Goal: Task Accomplishment & Management: Use online tool/utility

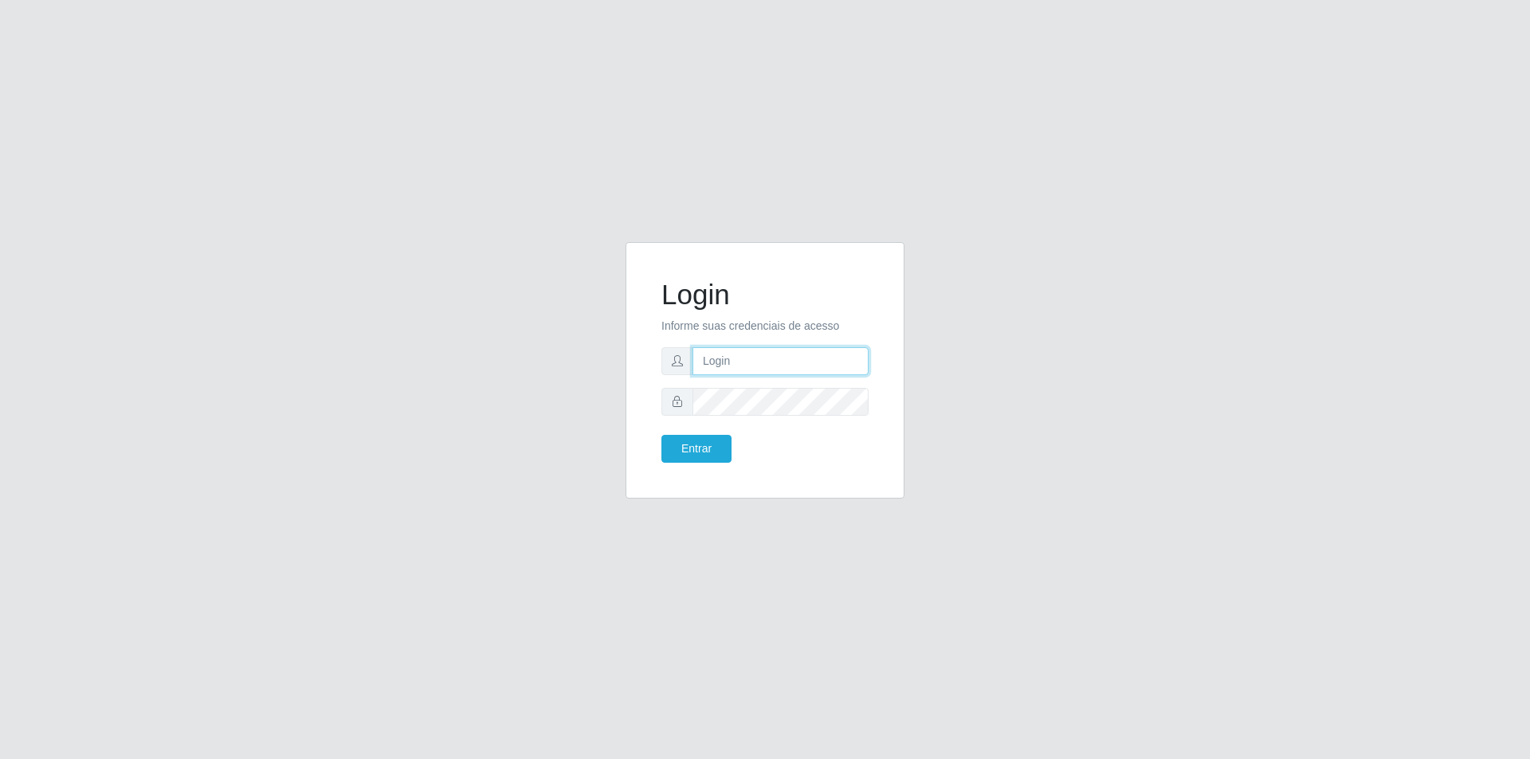
click at [792, 362] on input "text" at bounding box center [780, 361] width 176 height 28
type input "f"
type input "[EMAIL_ADDRESS][DOMAIN_NAME]"
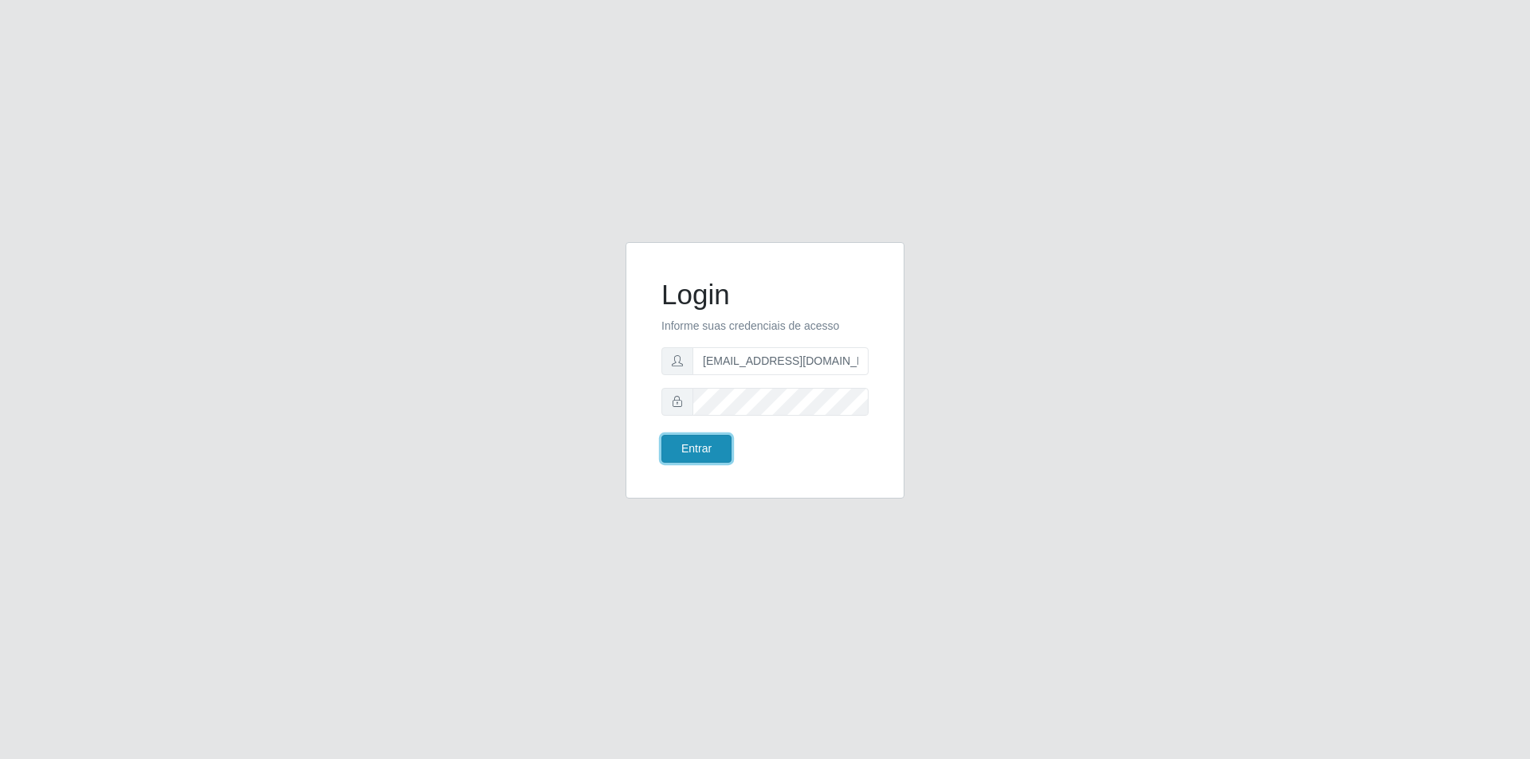
click at [696, 439] on button "Entrar" at bounding box center [696, 449] width 70 height 28
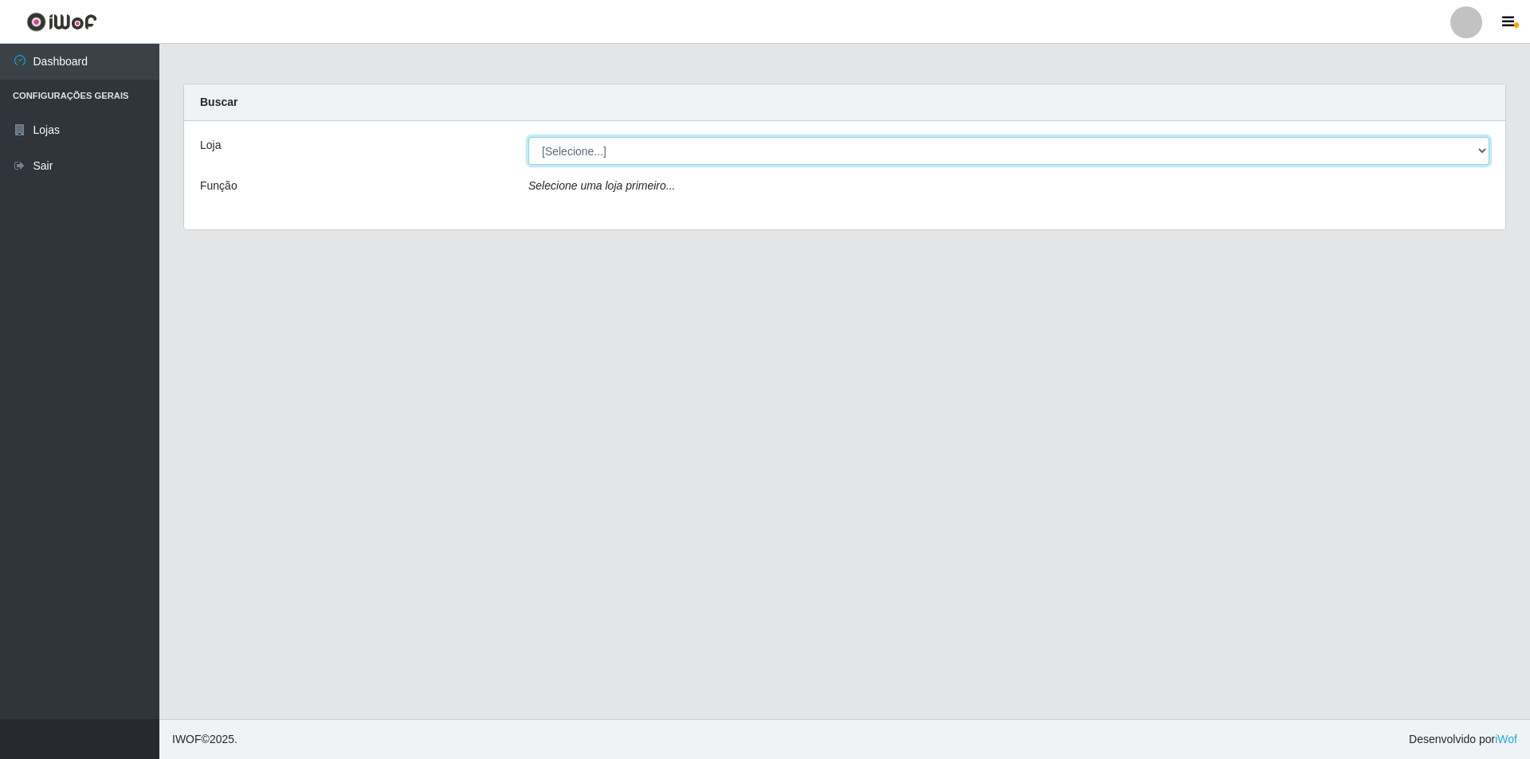
click at [563, 150] on select "[Selecione...] Atacado Vem - [STREET_ADDRESS]" at bounding box center [1008, 151] width 961 height 28
select select "449"
click at [528, 137] on select "[Selecione...] Atacado Vem - [STREET_ADDRESS]" at bounding box center [1008, 151] width 961 height 28
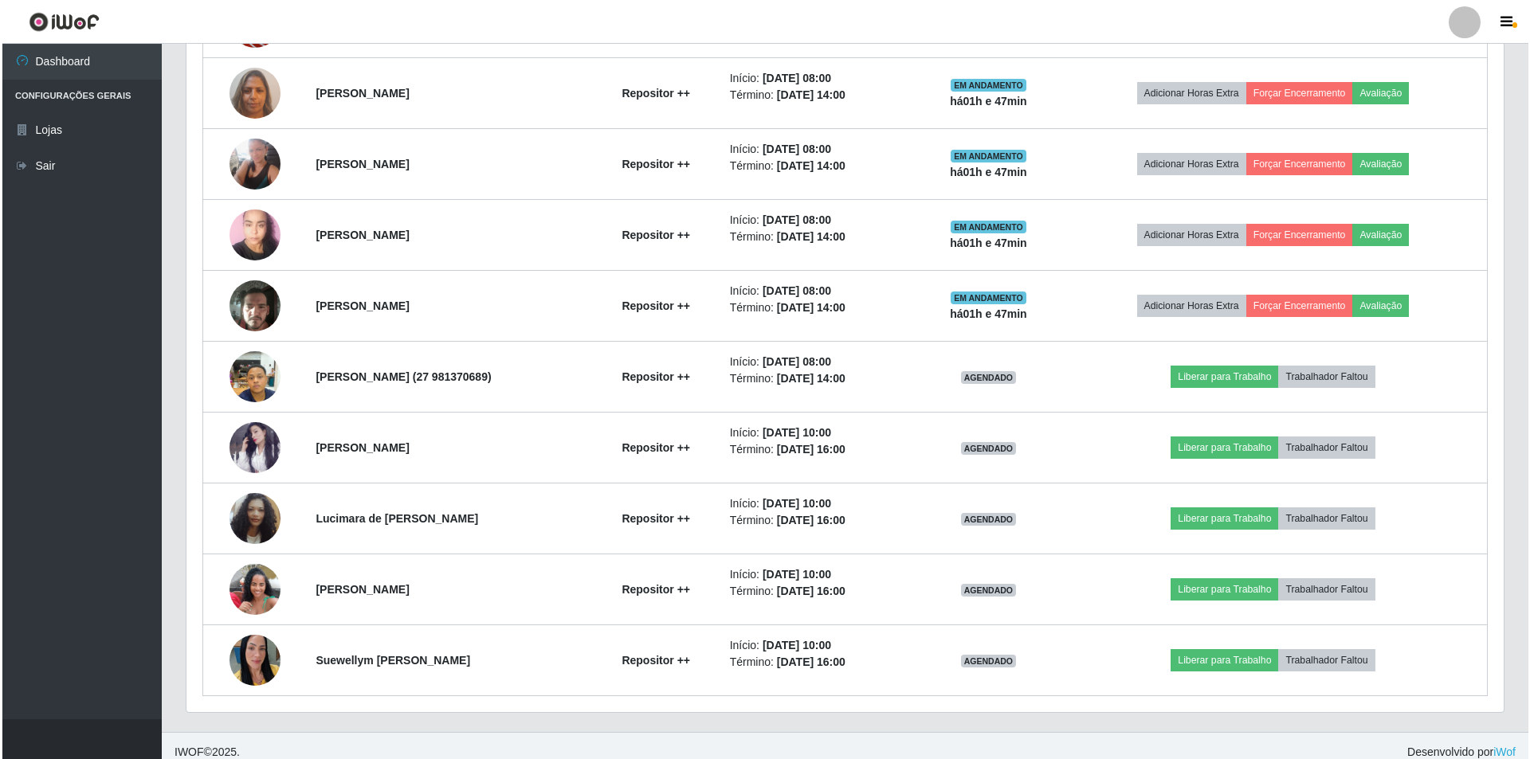
scroll to position [717, 0]
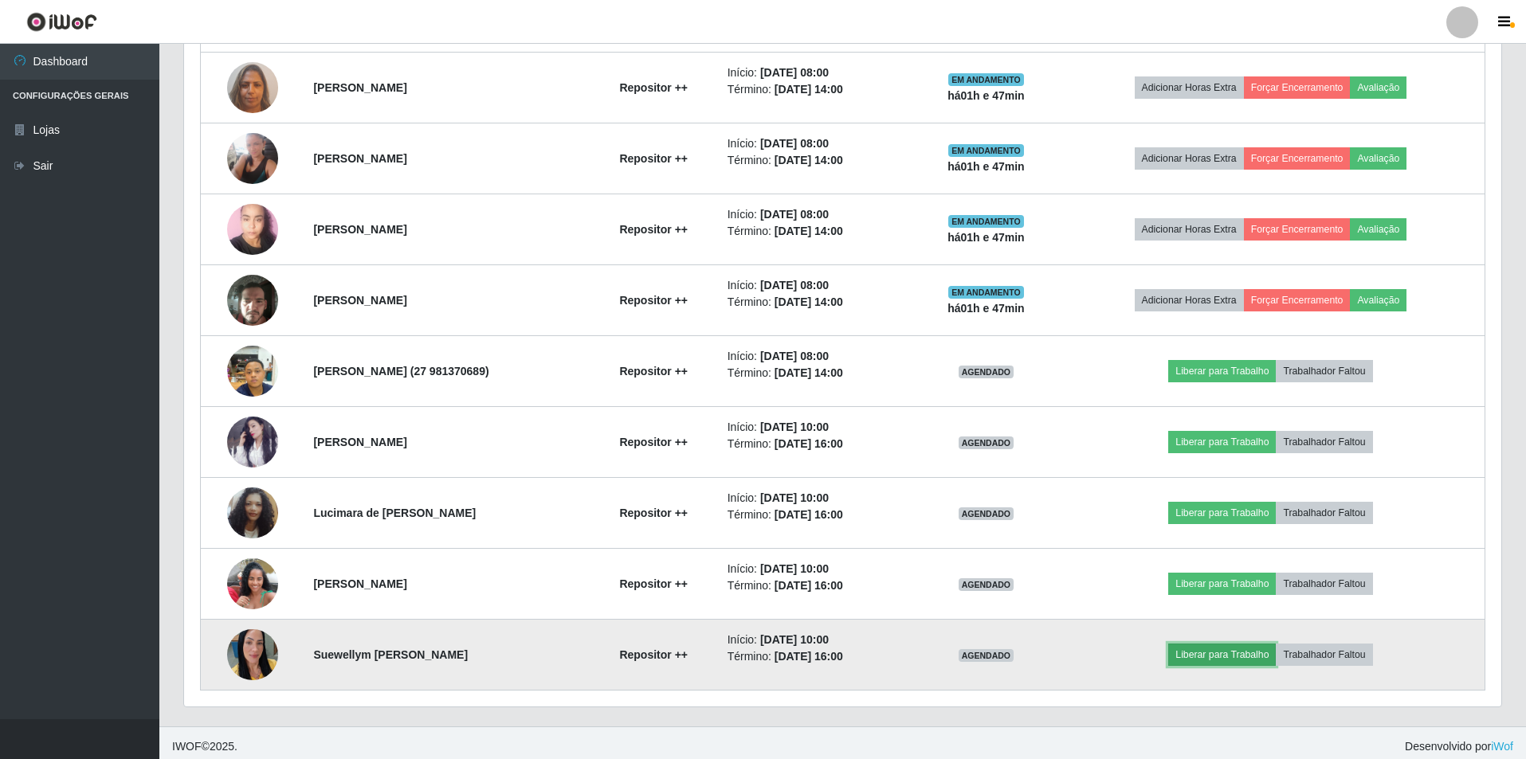
click at [1239, 660] on button "Liberar para Trabalho" at bounding box center [1222, 655] width 108 height 22
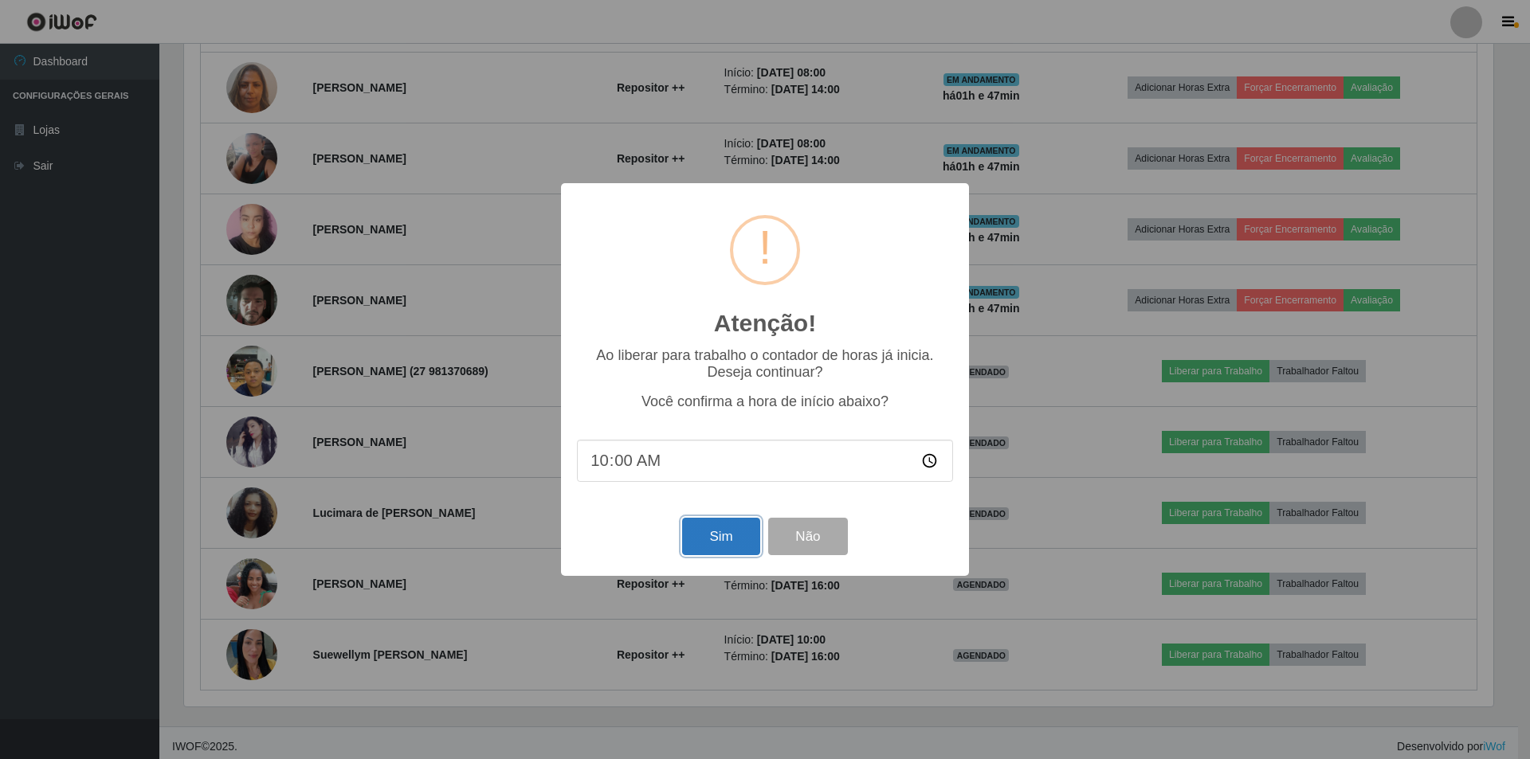
click at [717, 540] on button "Sim" at bounding box center [720, 536] width 77 height 37
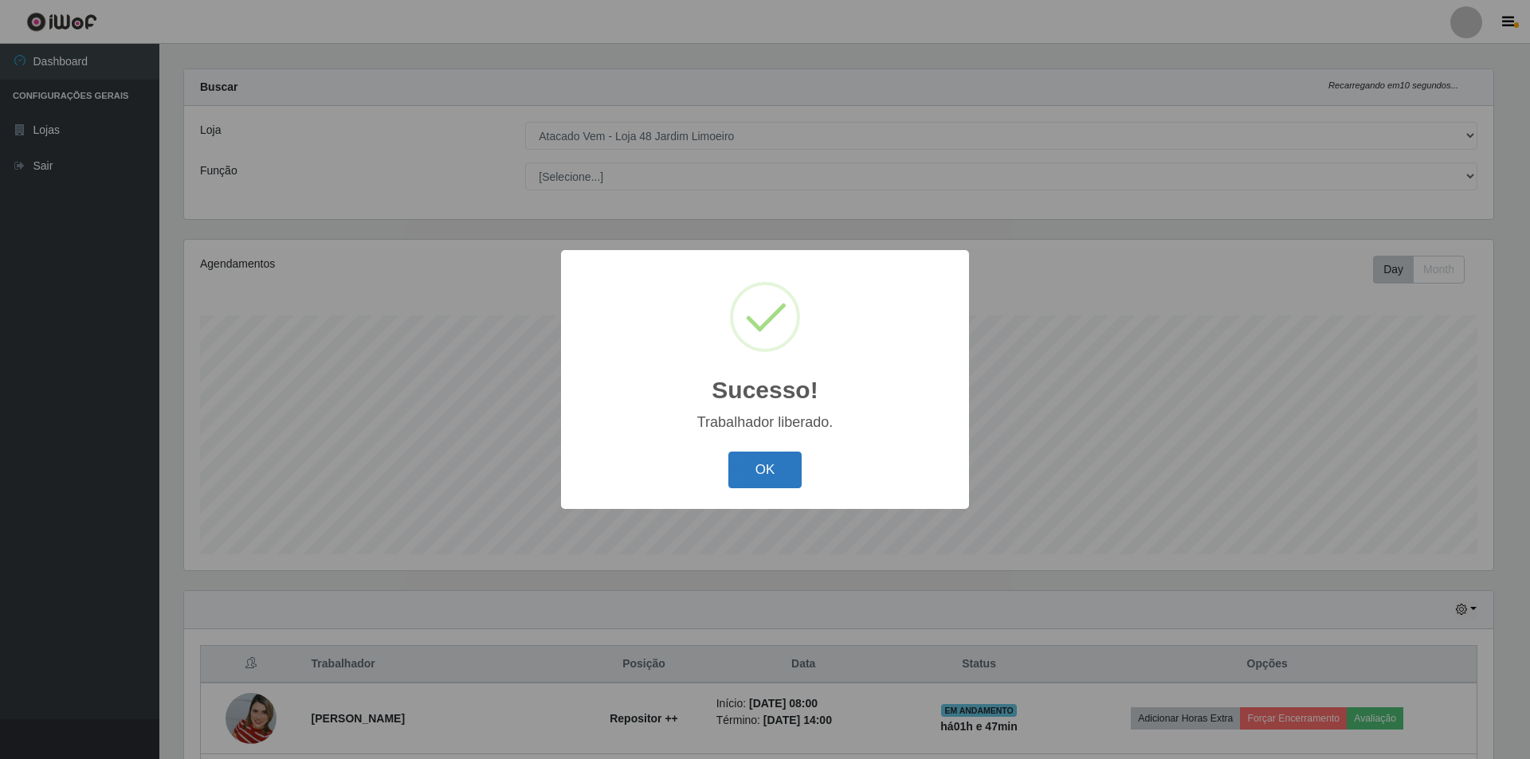
click at [765, 471] on button "OK" at bounding box center [765, 470] width 74 height 37
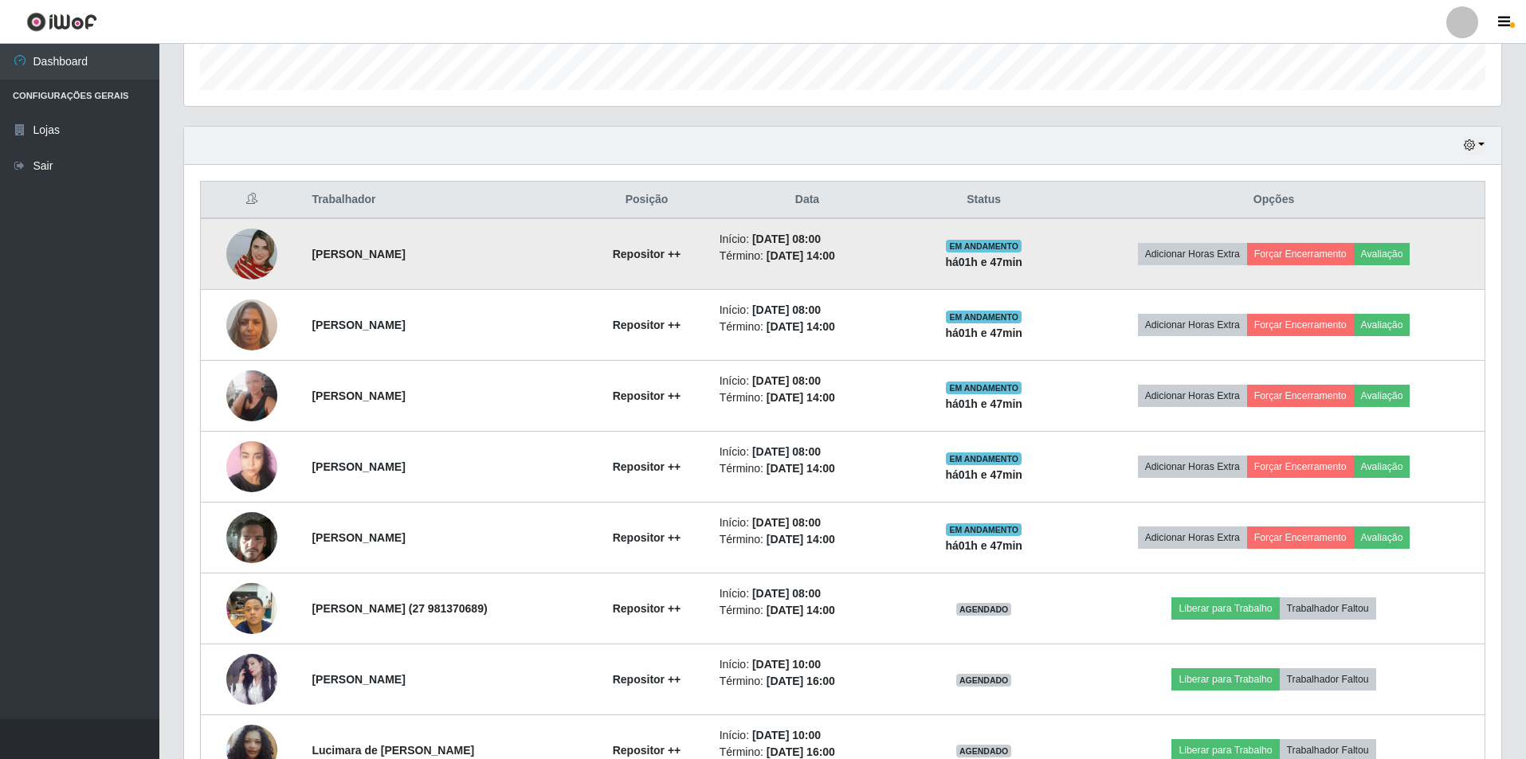
scroll to position [493, 0]
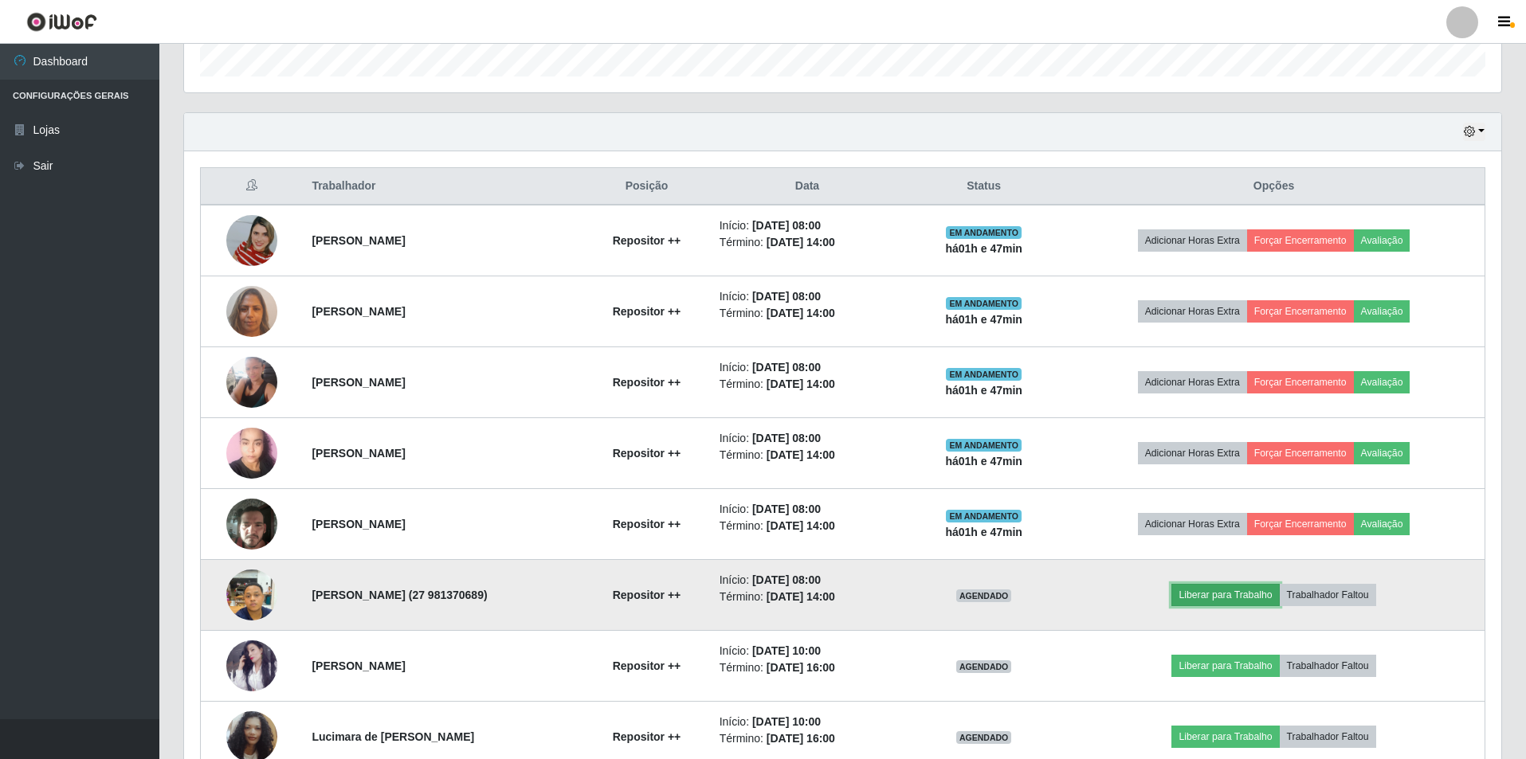
click at [1266, 597] on button "Liberar para Trabalho" at bounding box center [1225, 595] width 108 height 22
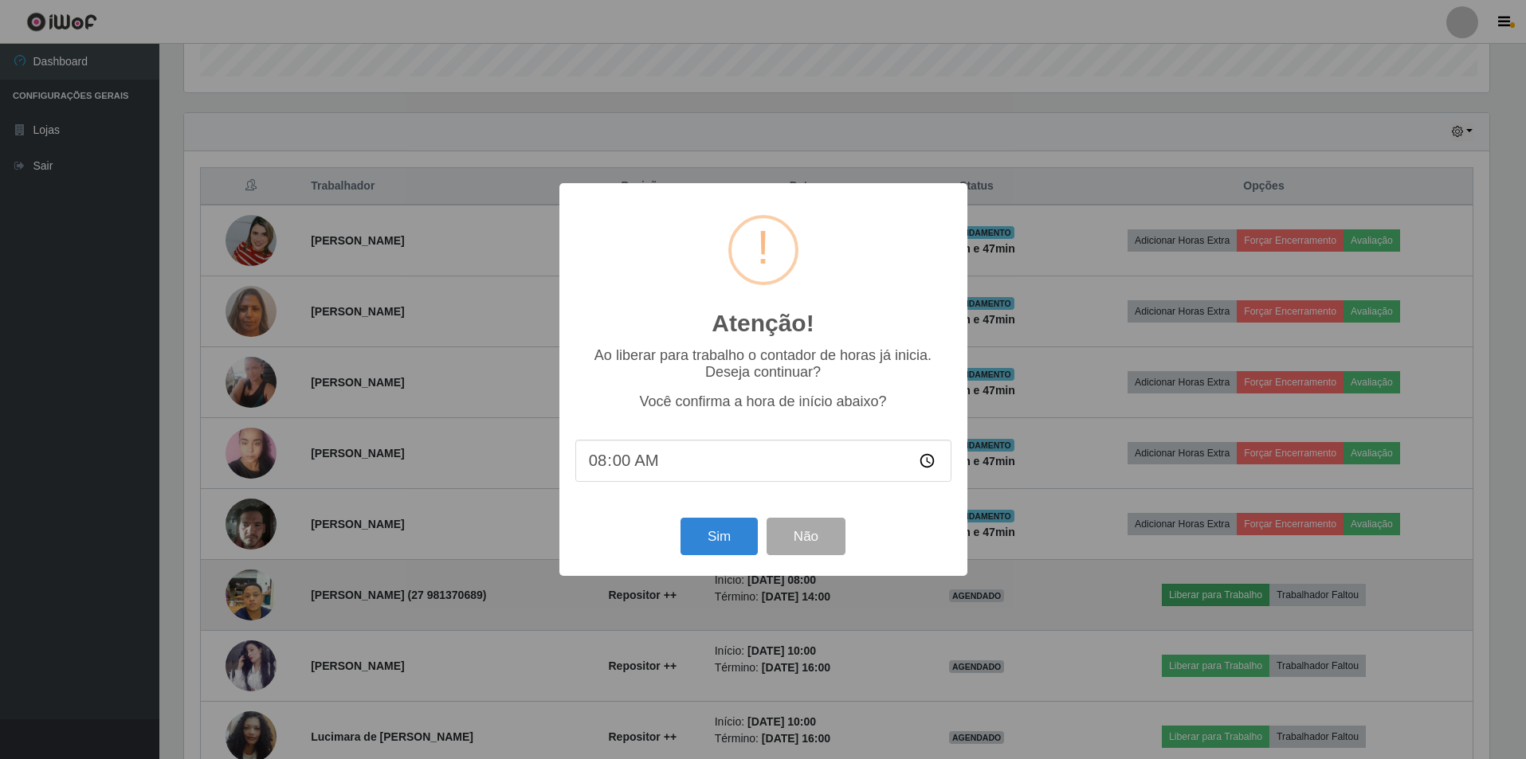
scroll to position [331, 1309]
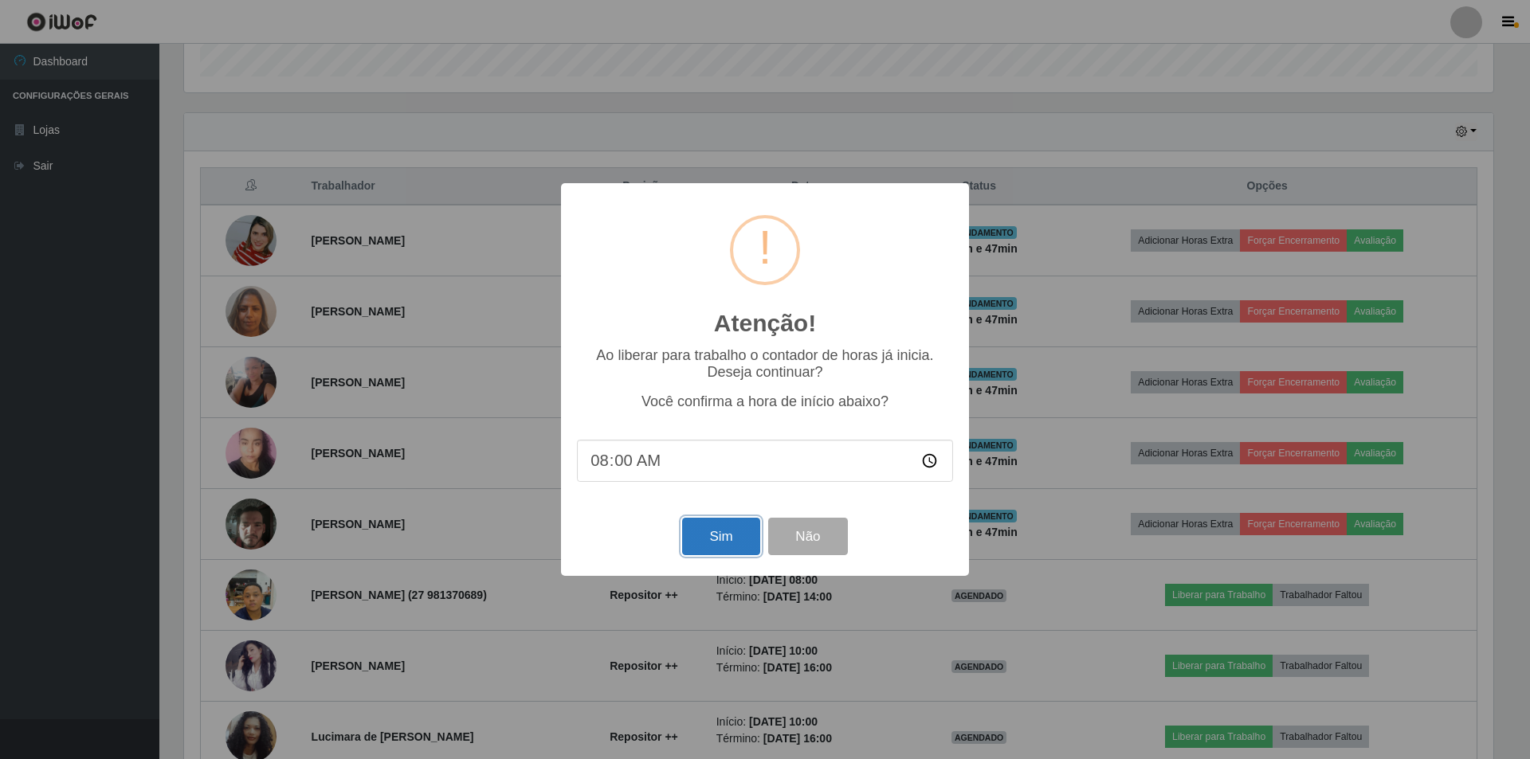
click at [724, 537] on button "Sim" at bounding box center [720, 536] width 77 height 37
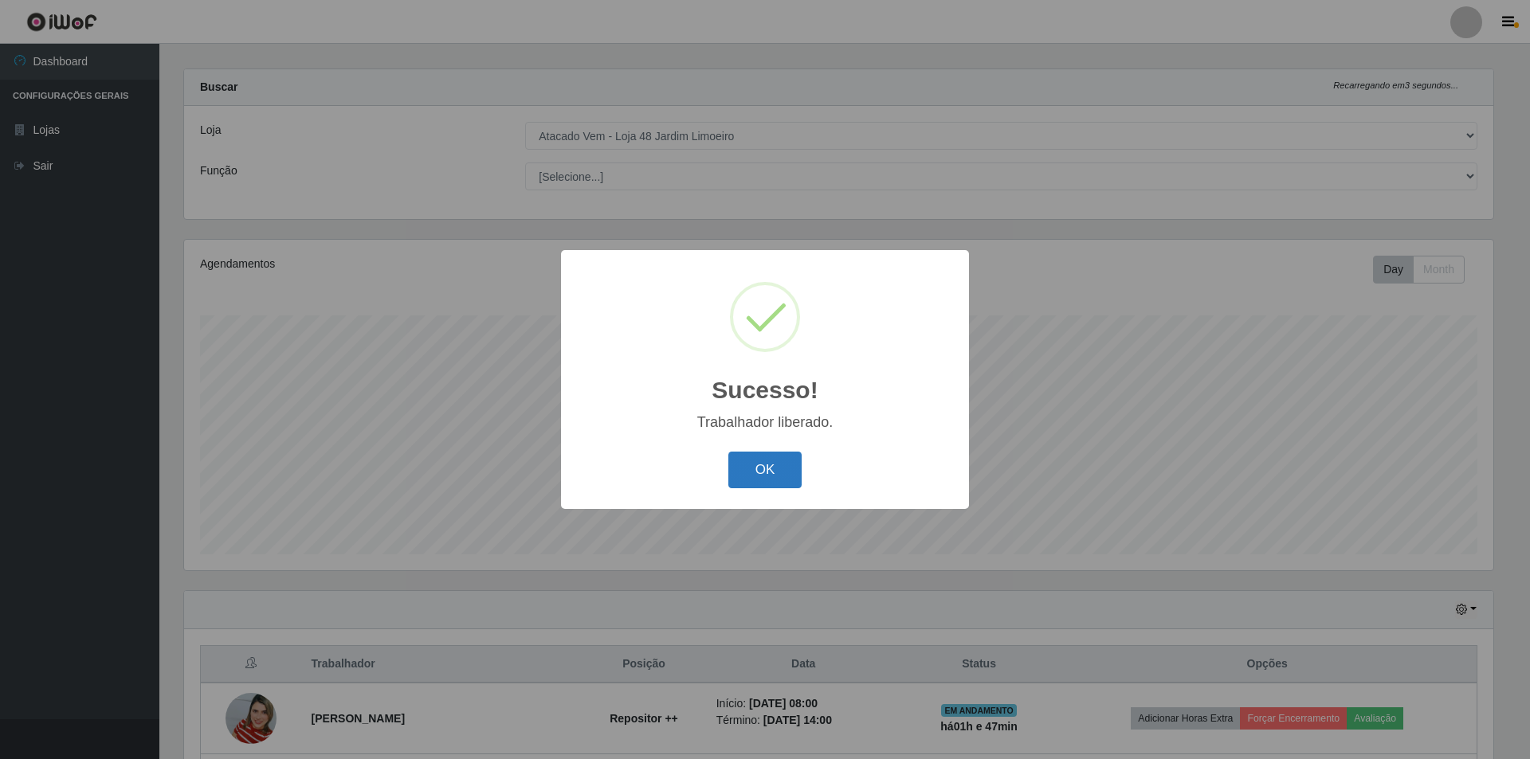
click at [750, 477] on button "OK" at bounding box center [765, 470] width 74 height 37
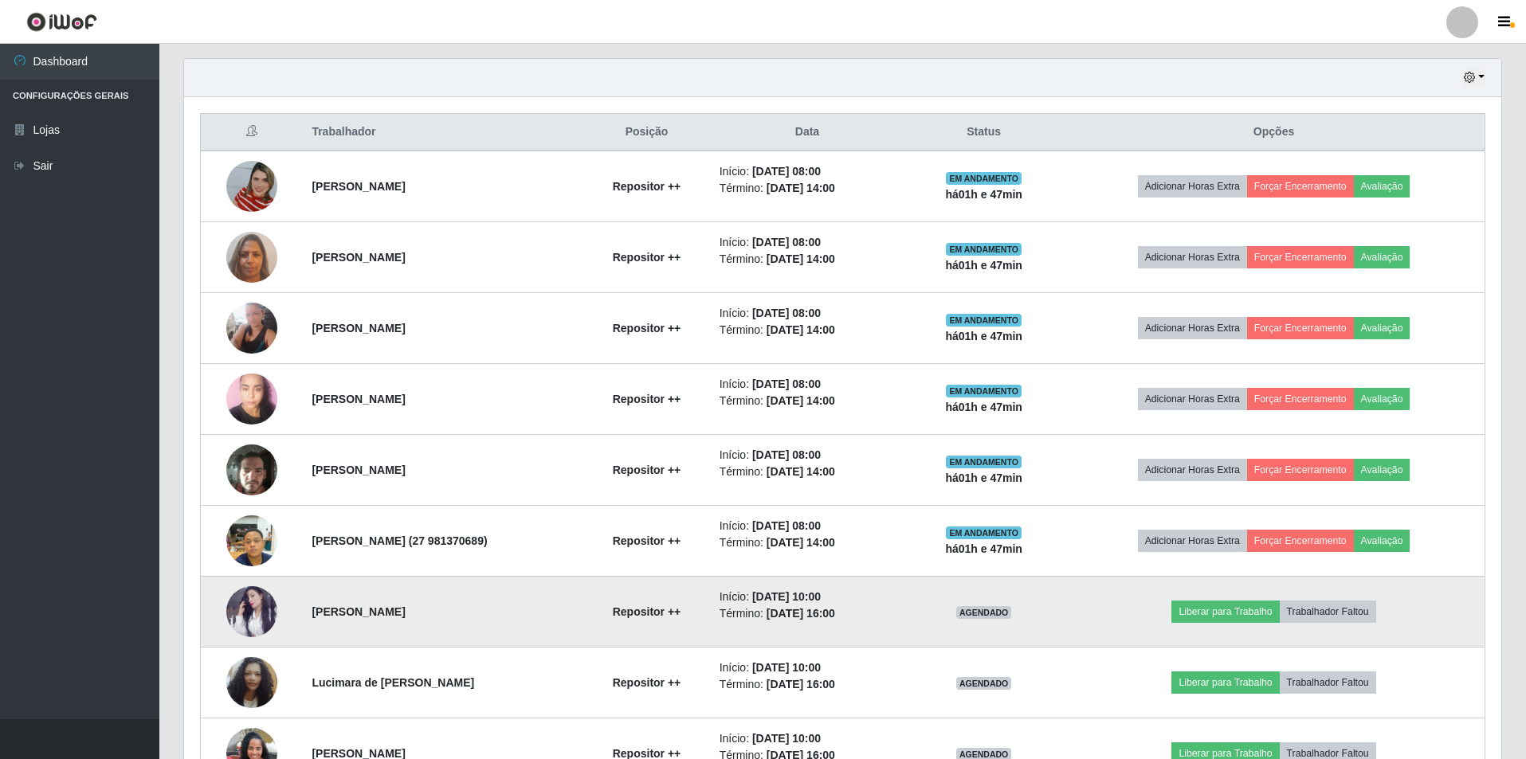
scroll to position [724, 0]
